Goal: Task Accomplishment & Management: Use online tool/utility

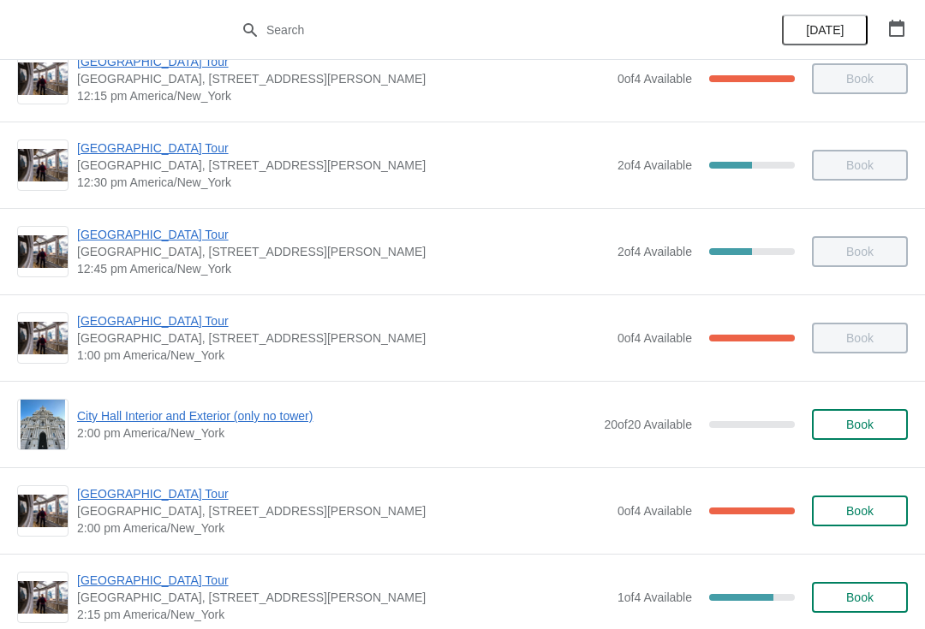
scroll to position [999, 0]
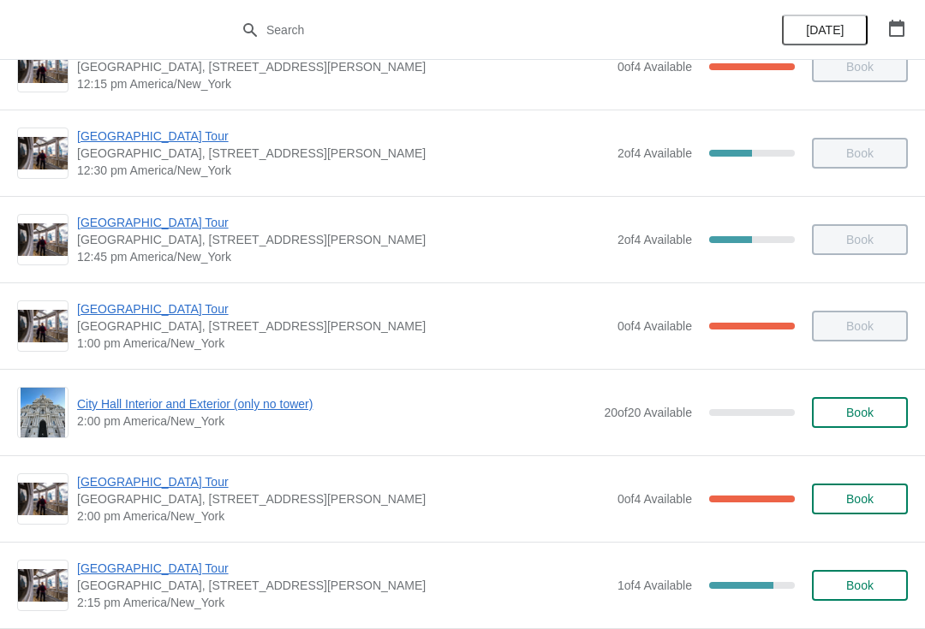
click at [190, 486] on span "[GEOGRAPHIC_DATA] Tour" at bounding box center [343, 481] width 532 height 17
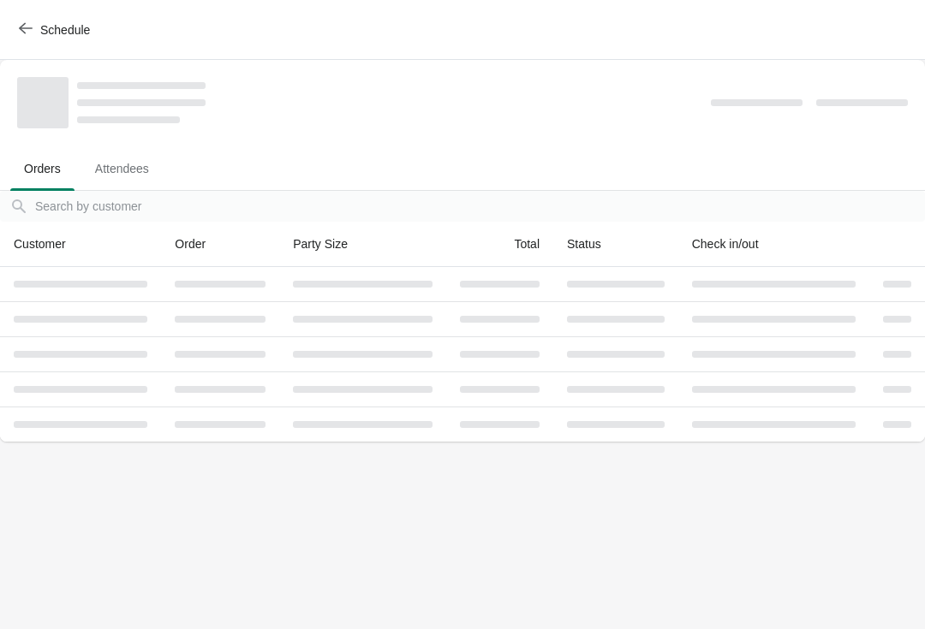
scroll to position [0, 0]
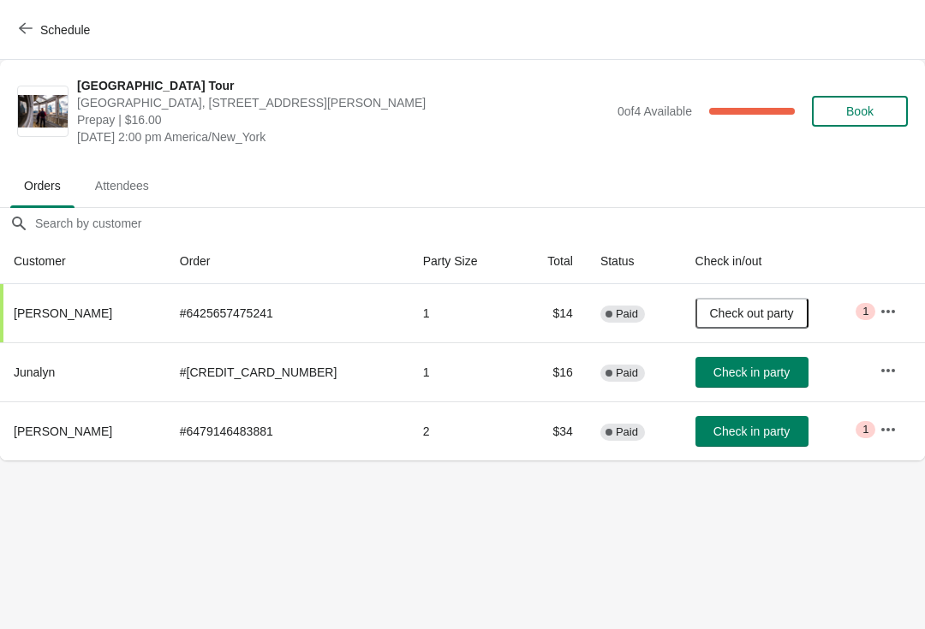
click at [759, 423] on button "Check in party" at bounding box center [751, 431] width 113 height 31
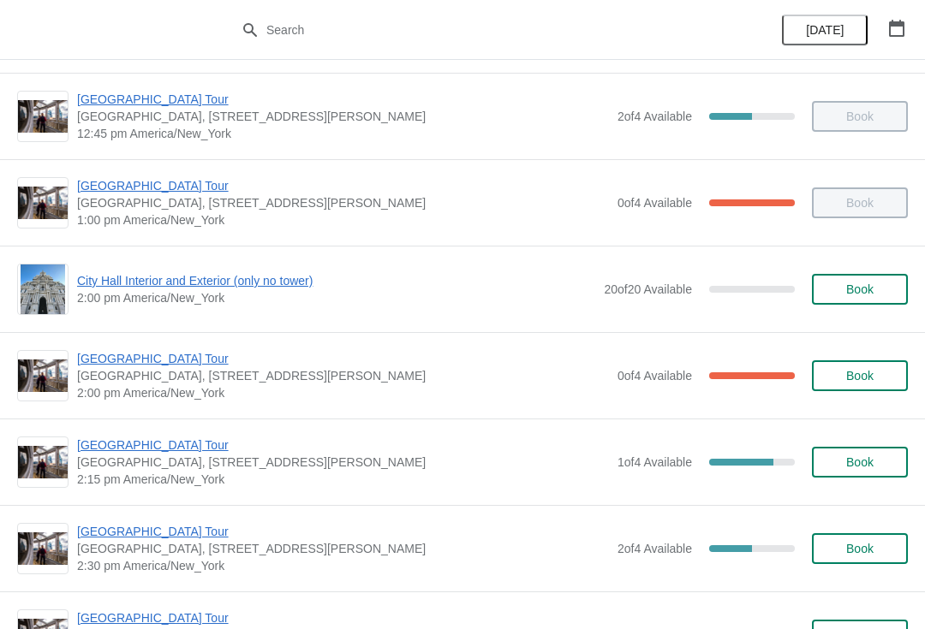
scroll to position [1124, 0]
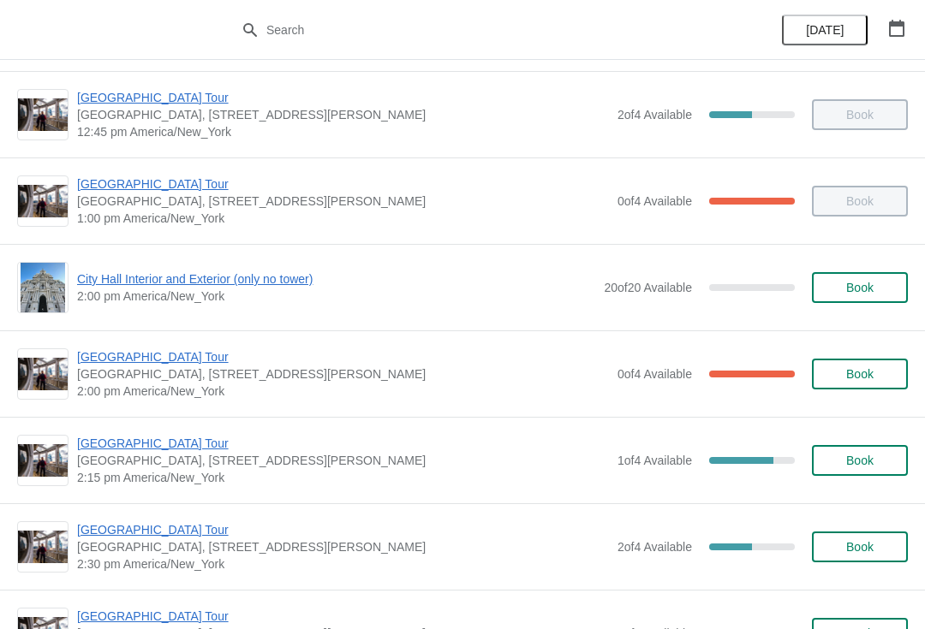
click at [179, 344] on div "[GEOGRAPHIC_DATA], [STREET_ADDRESS][PERSON_NAME] 2:00 pm [GEOGRAPHIC_DATA]/New_…" at bounding box center [462, 373] width 925 height 86
click at [172, 357] on span "[GEOGRAPHIC_DATA] Tour" at bounding box center [343, 356] width 532 height 17
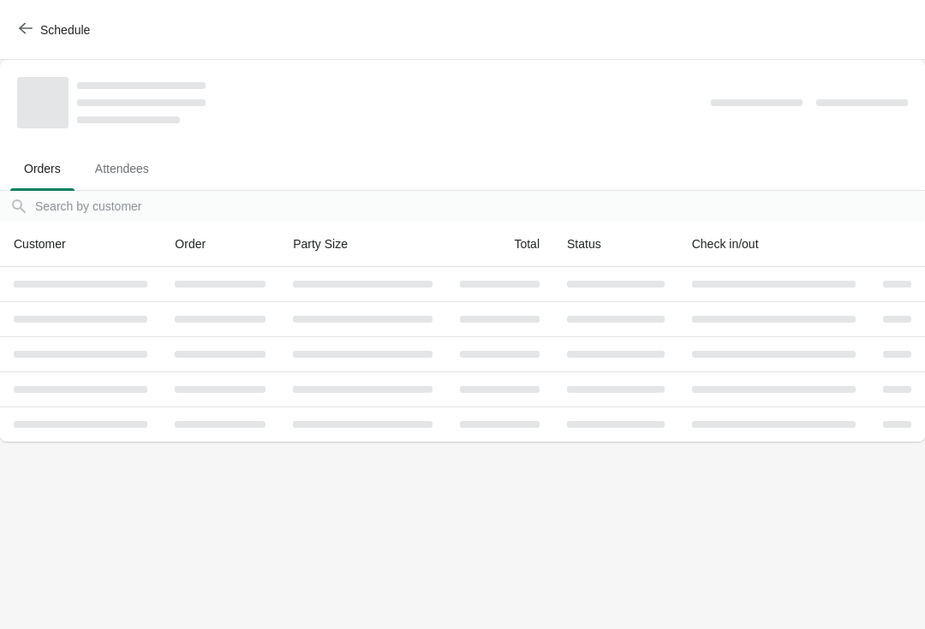
scroll to position [0, 0]
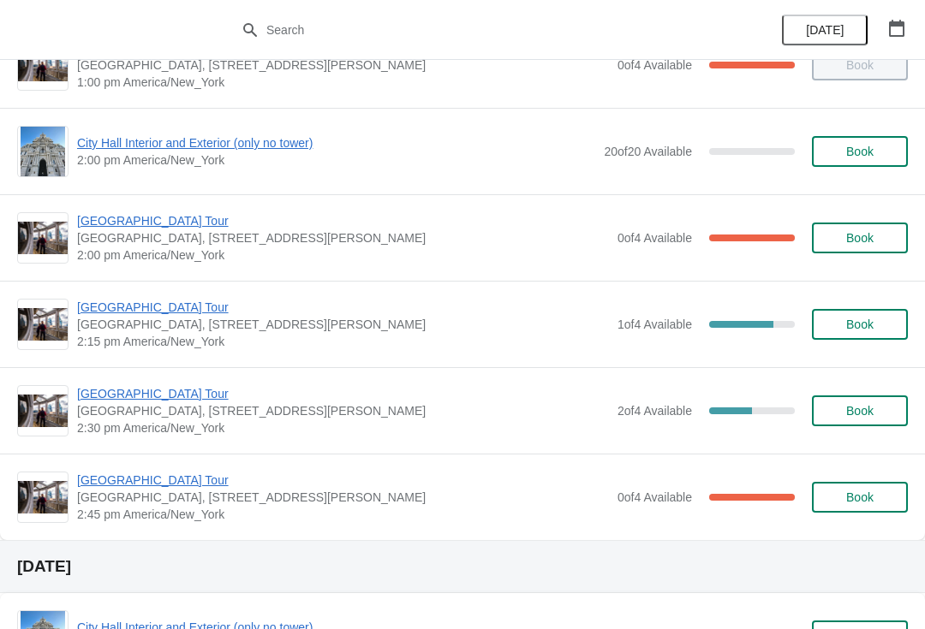
scroll to position [1262, 0]
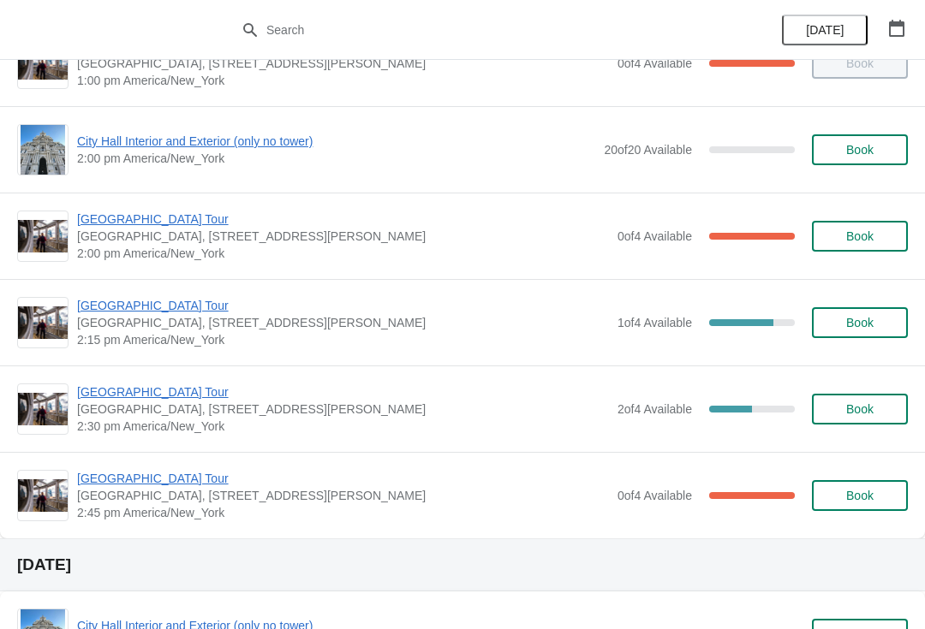
click at [178, 312] on span "[GEOGRAPHIC_DATA] Tour" at bounding box center [343, 305] width 532 height 17
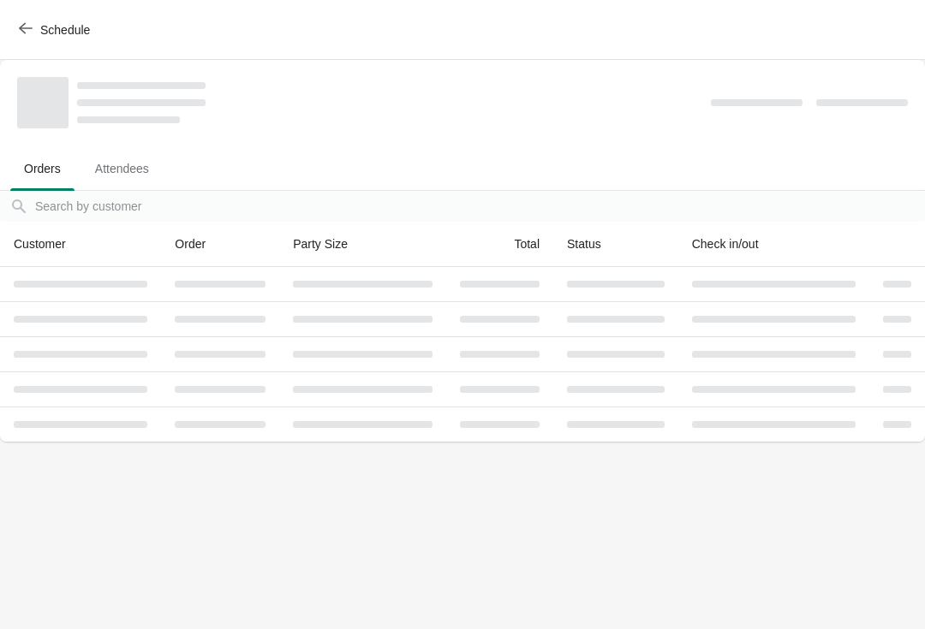
scroll to position [0, 0]
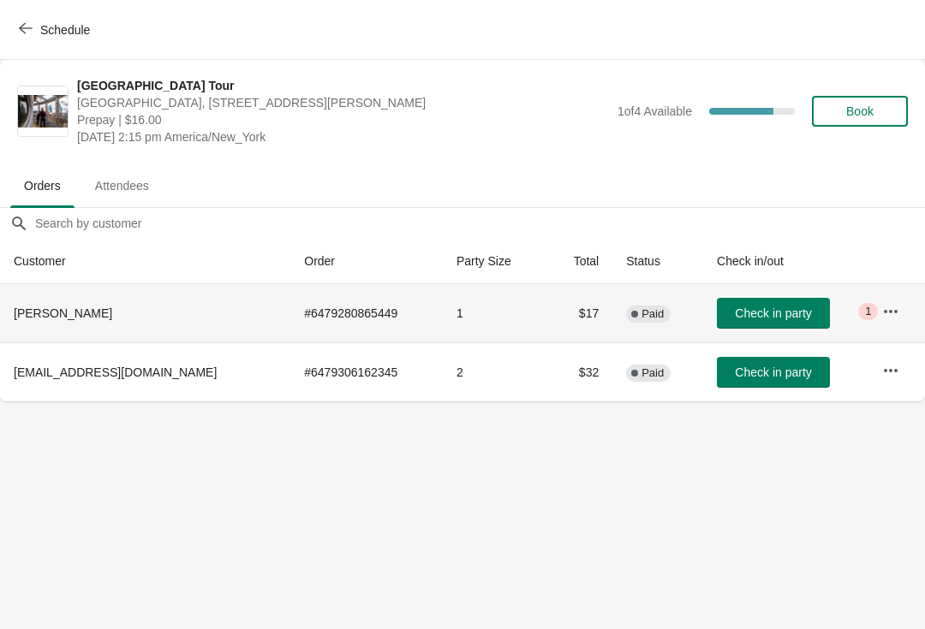
click at [785, 295] on td "Check in party" at bounding box center [785, 313] width 165 height 58
click at [784, 307] on span "Check in party" at bounding box center [773, 313] width 76 height 14
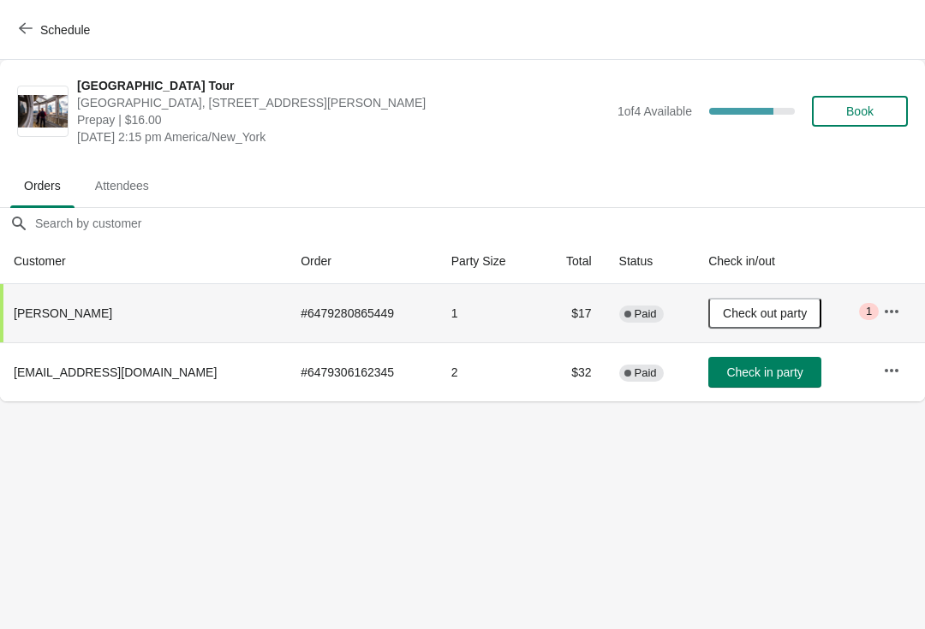
click at [26, 44] on button "Schedule" at bounding box center [56, 30] width 95 height 31
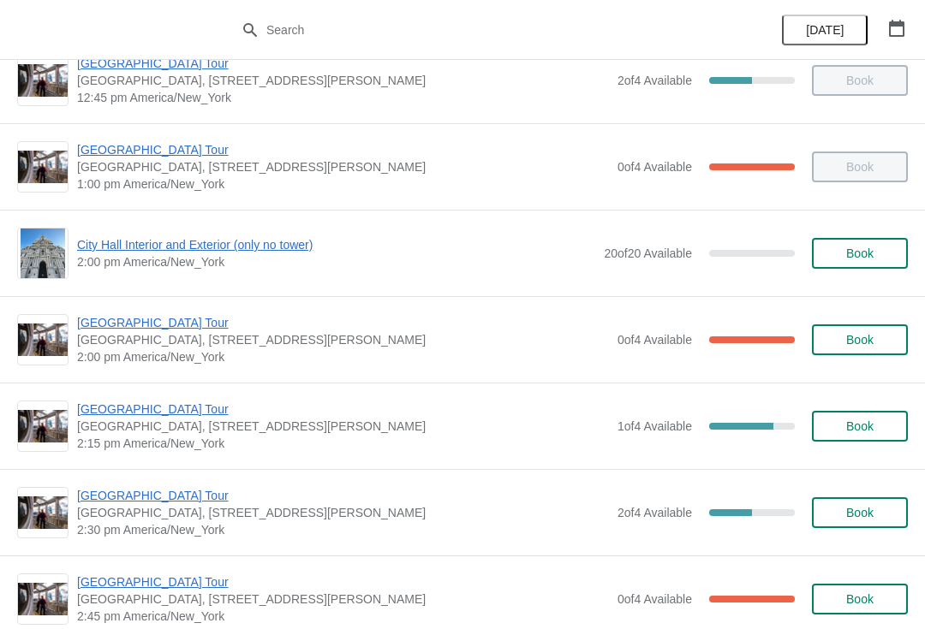
scroll to position [1169, 0]
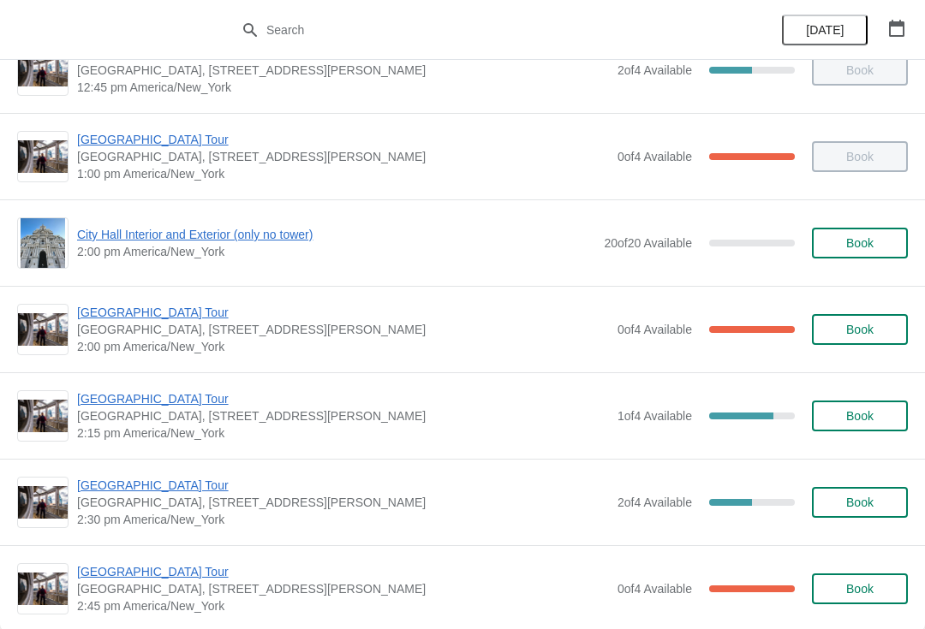
click at [172, 493] on span "[GEOGRAPHIC_DATA] Tour" at bounding box center [343, 485] width 532 height 17
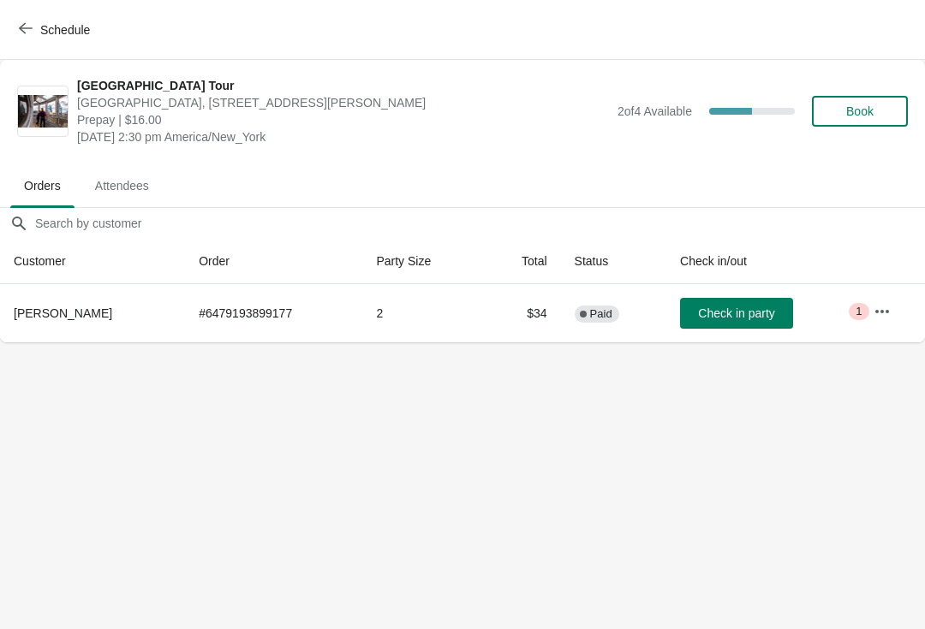
click at [742, 317] on span "Check in party" at bounding box center [736, 313] width 76 height 14
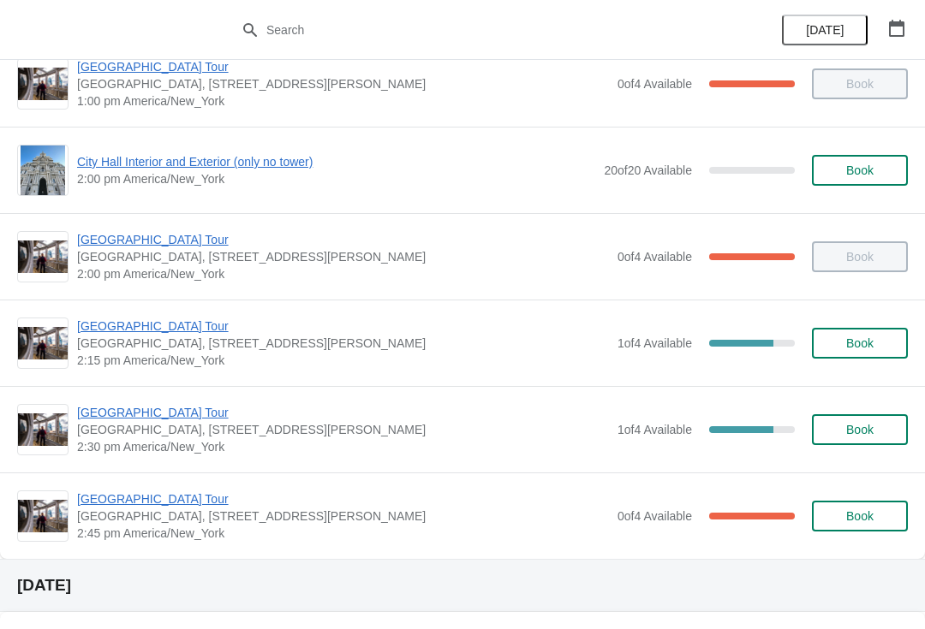
scroll to position [1241, 0]
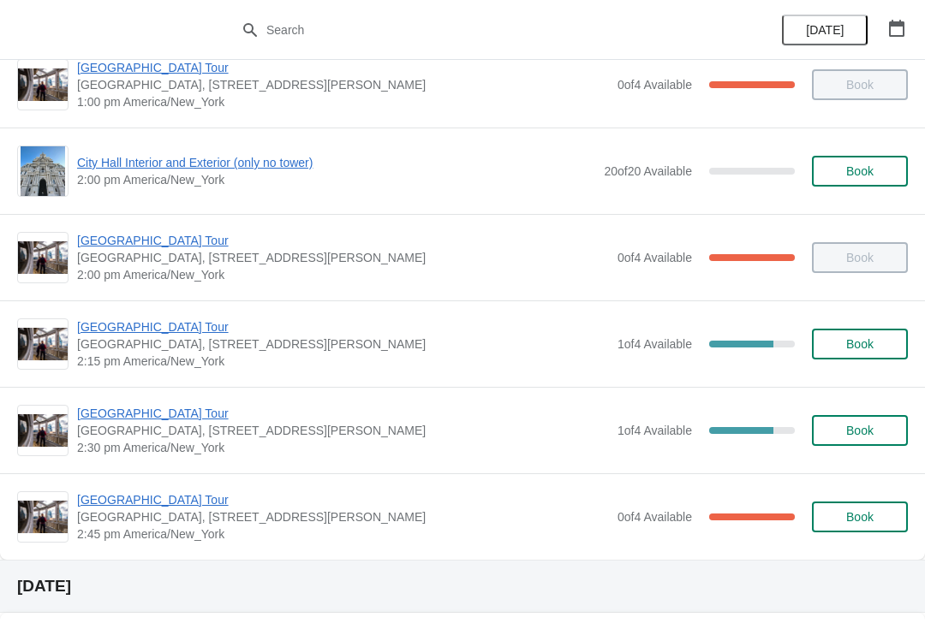
click at [183, 408] on span "[GEOGRAPHIC_DATA] Tour" at bounding box center [343, 413] width 532 height 17
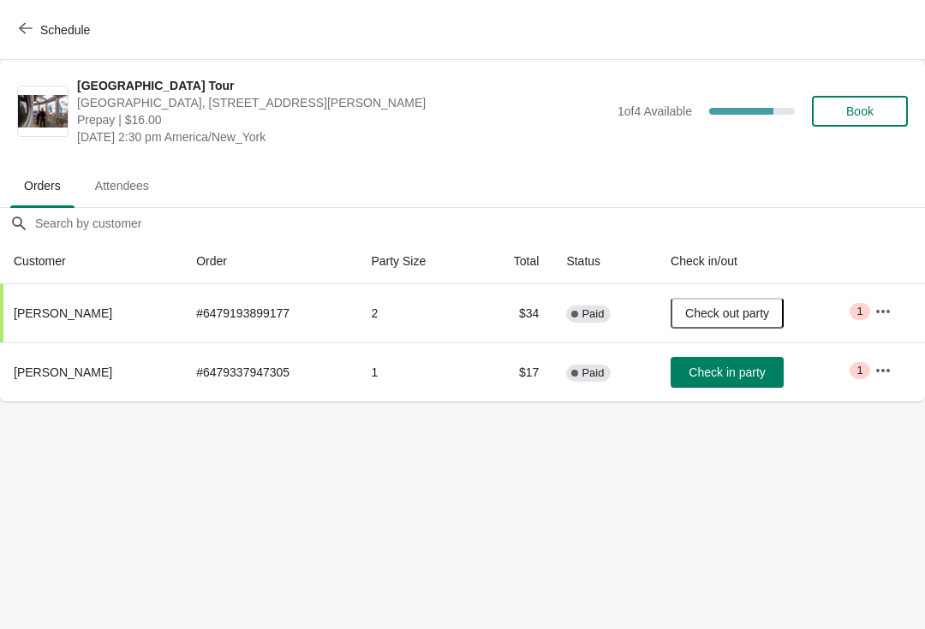
click at [757, 373] on span "Check in party" at bounding box center [726, 373] width 76 height 14
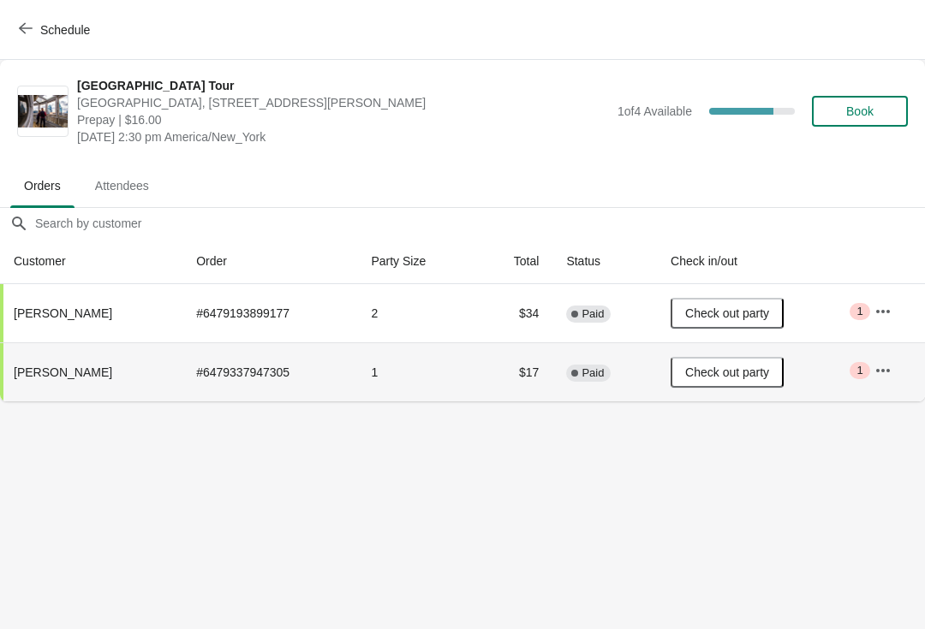
click at [34, 31] on span "Schedule" at bounding box center [56, 29] width 68 height 16
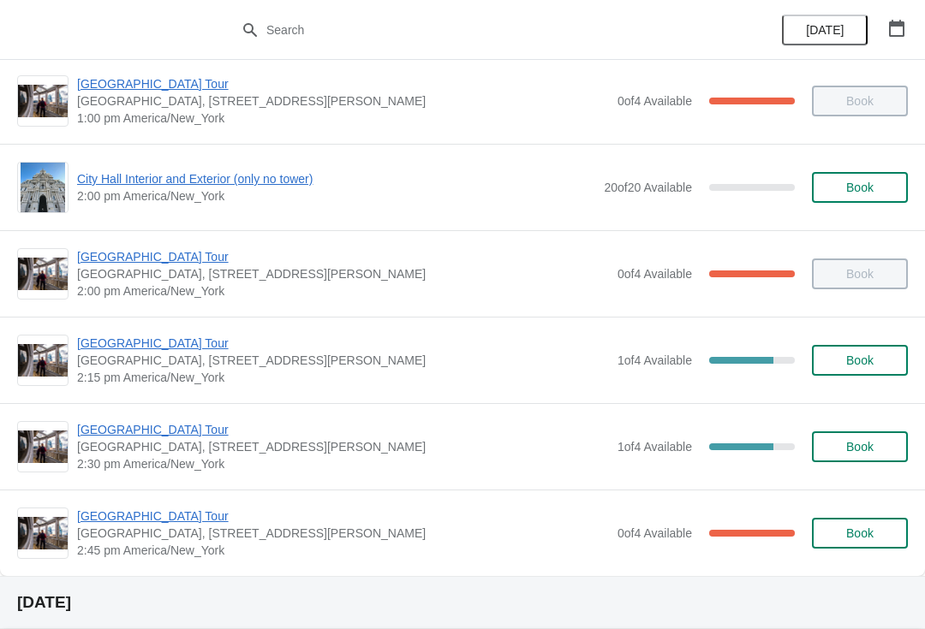
scroll to position [1230, 0]
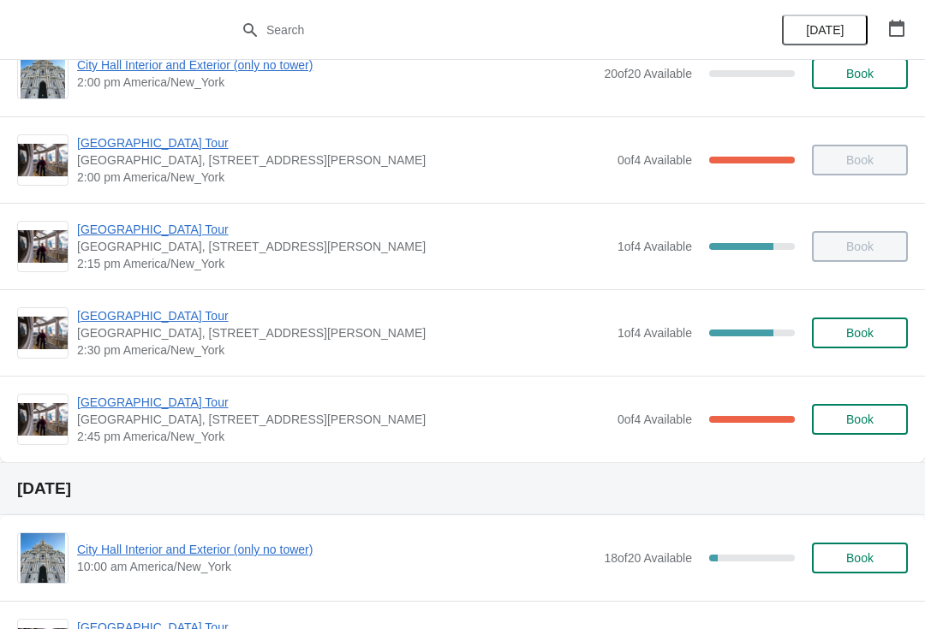
scroll to position [1340, 0]
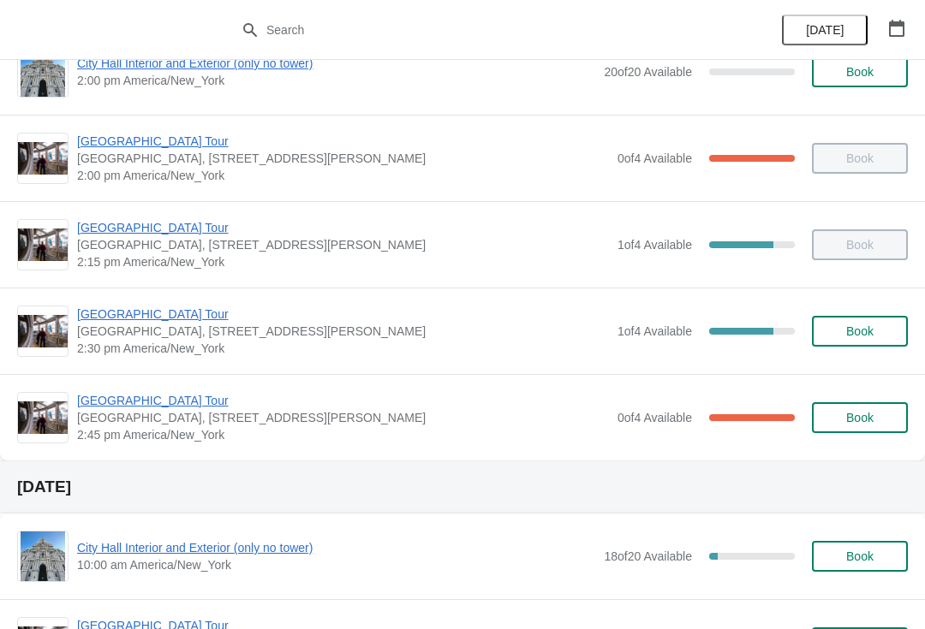
click at [164, 387] on div "[GEOGRAPHIC_DATA], [STREET_ADDRESS][PERSON_NAME] 2:45 pm [GEOGRAPHIC_DATA]/New_…" at bounding box center [462, 417] width 925 height 86
click at [177, 395] on span "[GEOGRAPHIC_DATA] Tour" at bounding box center [343, 400] width 532 height 17
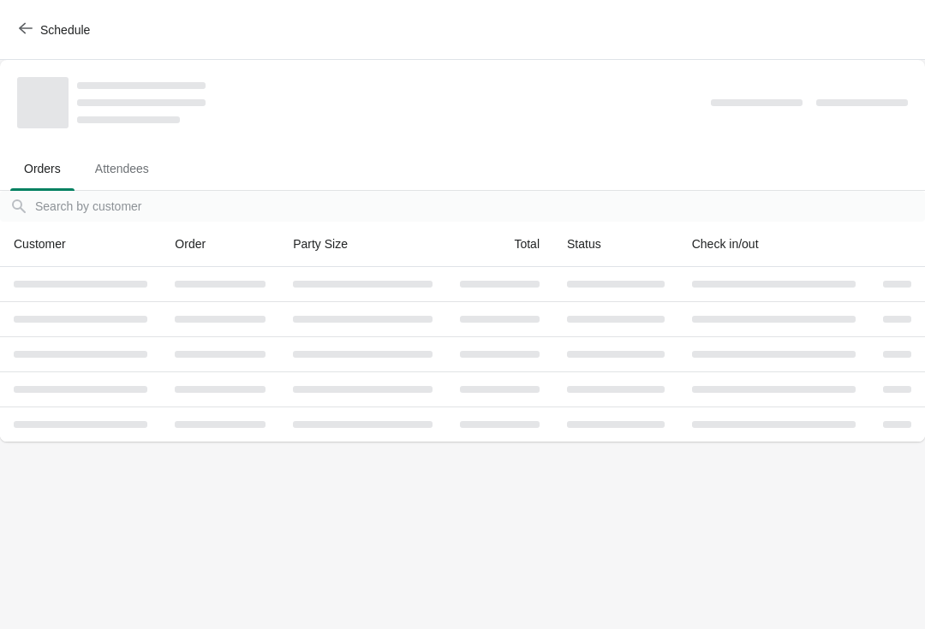
scroll to position [0, 0]
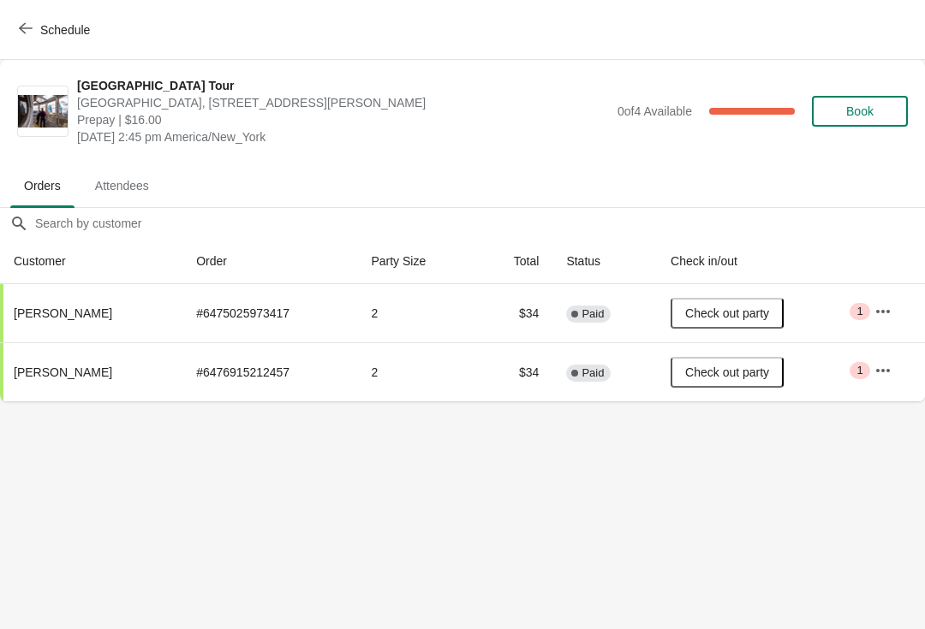
click at [39, 26] on span "Schedule" at bounding box center [56, 29] width 68 height 16
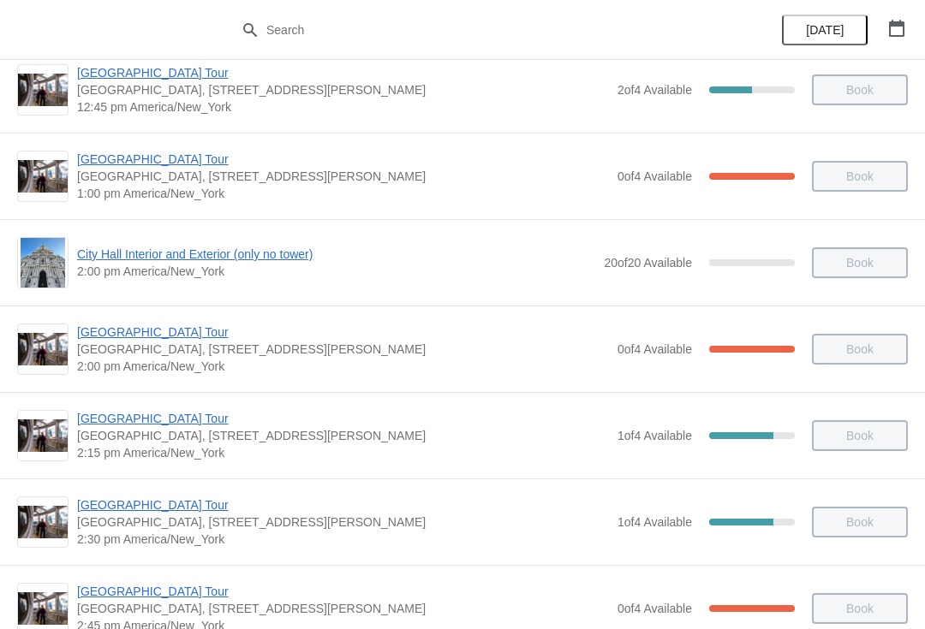
scroll to position [1159, 0]
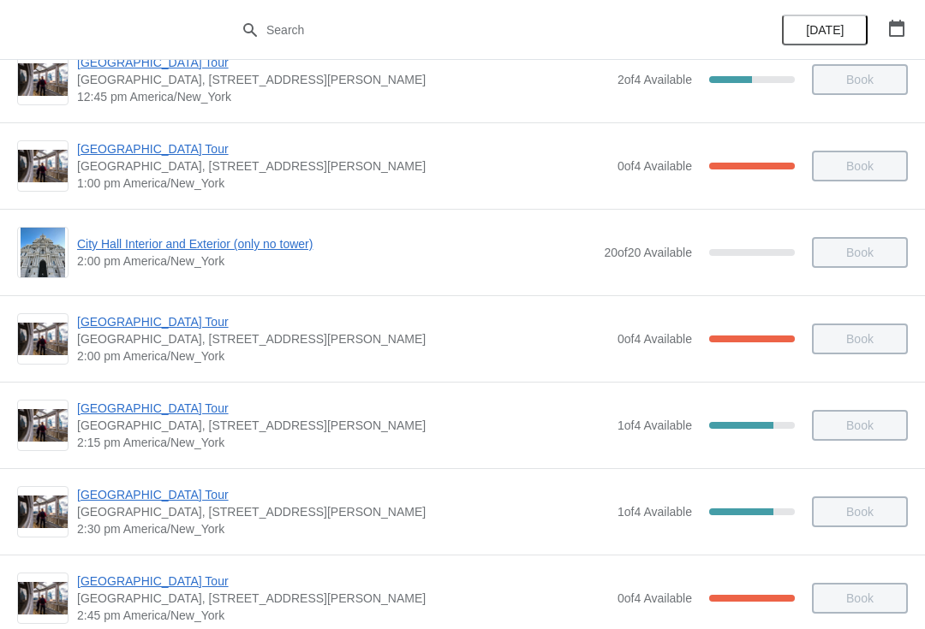
click at [179, 479] on div "[GEOGRAPHIC_DATA], [STREET_ADDRESS][PERSON_NAME] 2:30 pm [GEOGRAPHIC_DATA]/New_…" at bounding box center [462, 511] width 925 height 86
click at [163, 491] on span "[GEOGRAPHIC_DATA] Tour" at bounding box center [343, 494] width 532 height 17
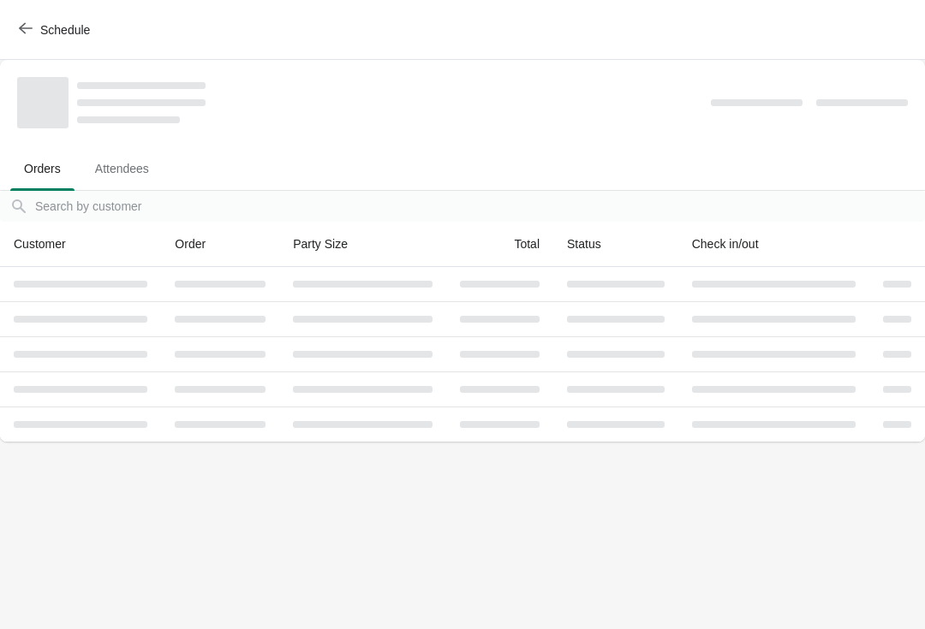
scroll to position [0, 0]
